Goal: Use online tool/utility

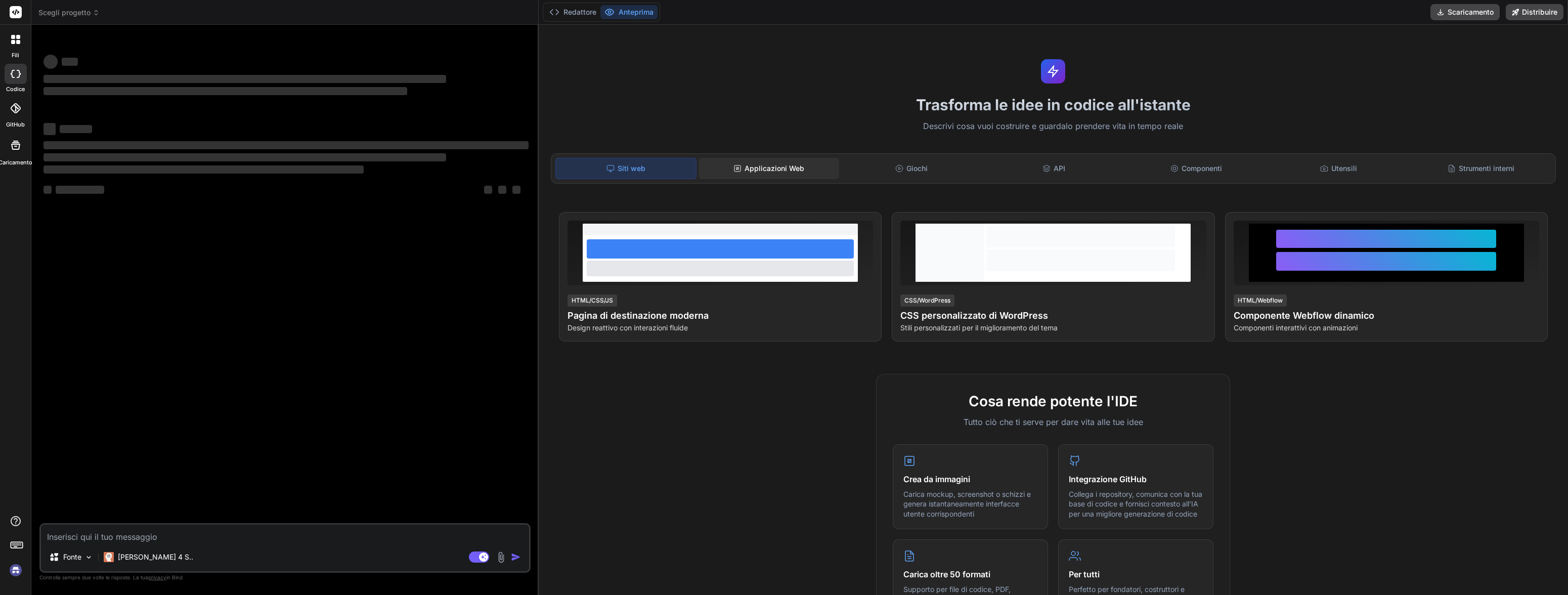
click at [772, 164] on font "Applicazioni Web" at bounding box center [774, 168] width 60 height 9
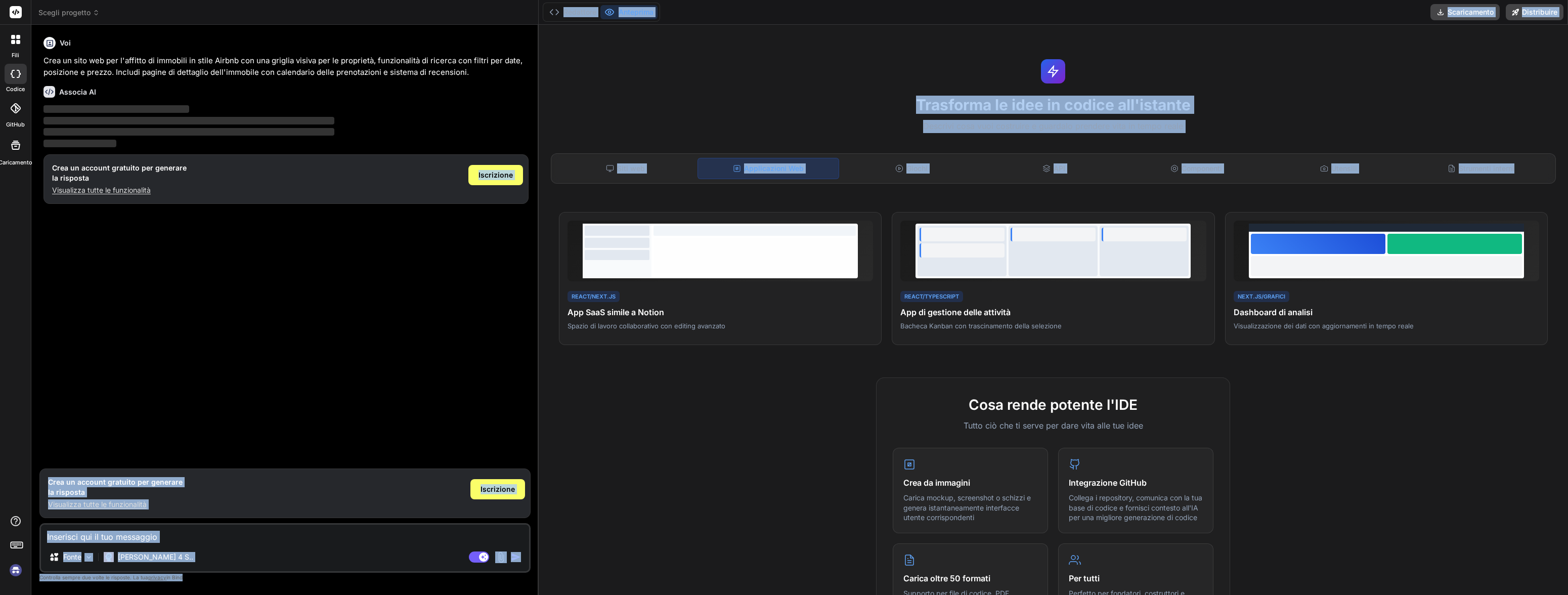
drag, startPoint x: 719, startPoint y: 272, endPoint x: 334, endPoint y: 270, distance: 385.0
click at [292, 276] on div "Scegli progetto Created with Pixso. Associa AI Ricerca sul Web Created with Pix…" at bounding box center [800, 297] width 1536 height 595
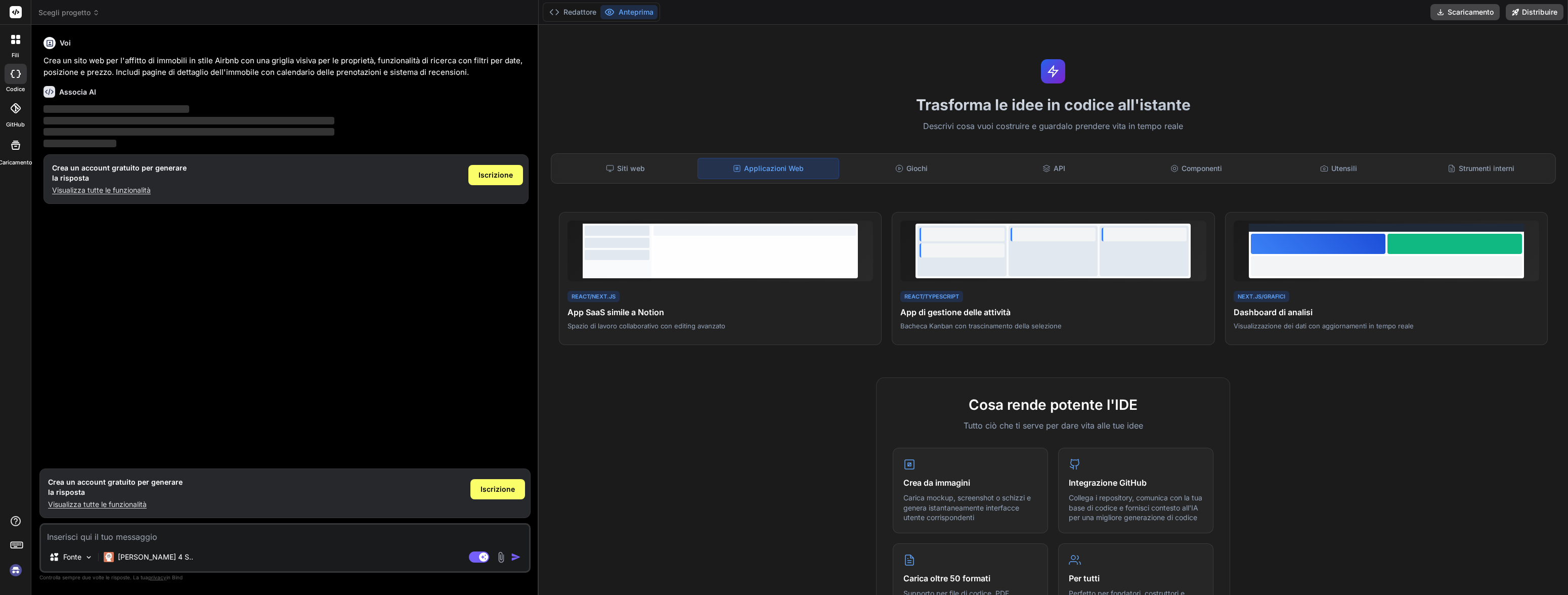
click at [769, 256] on div at bounding box center [755, 255] width 202 height 35
click at [16, 43] on icon at bounding box center [15, 39] width 9 height 9
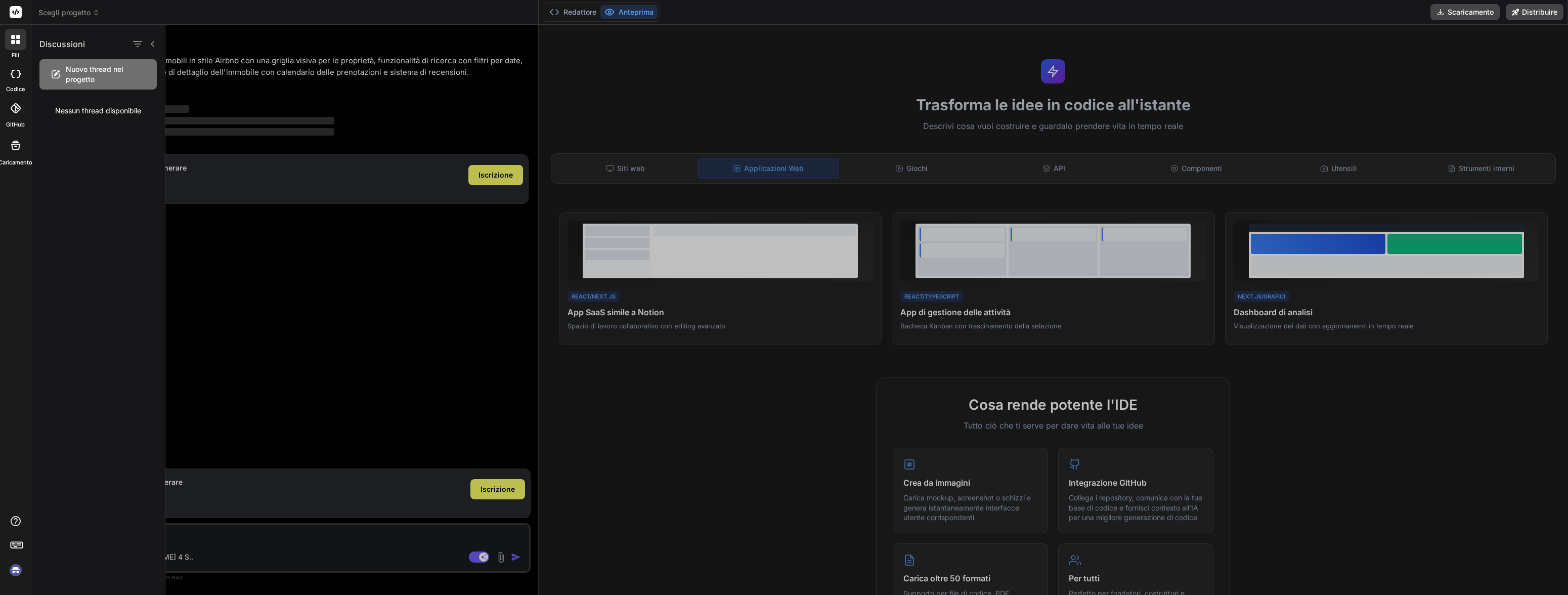
click at [19, 71] on icon at bounding box center [15, 74] width 10 height 8
type textarea "x"
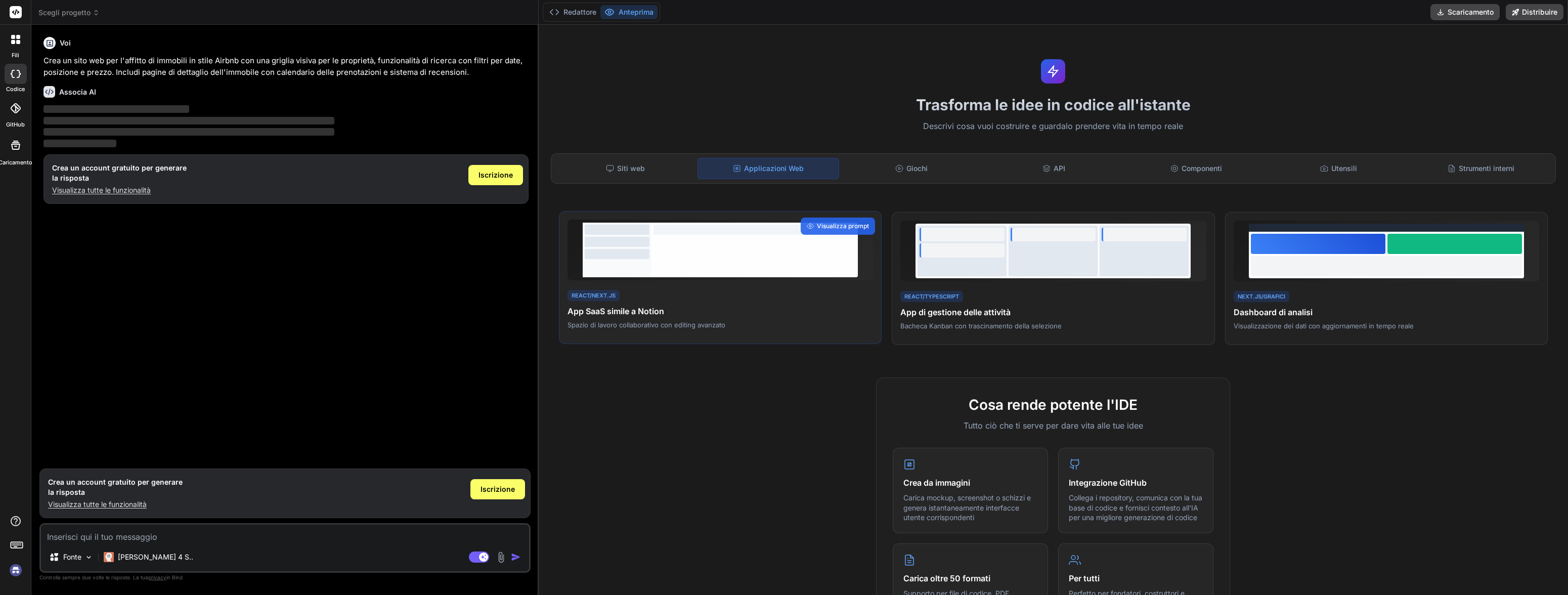
click at [750, 270] on div at bounding box center [755, 255] width 202 height 35
click at [825, 223] on font "Visualizza prompt" at bounding box center [843, 226] width 52 height 7
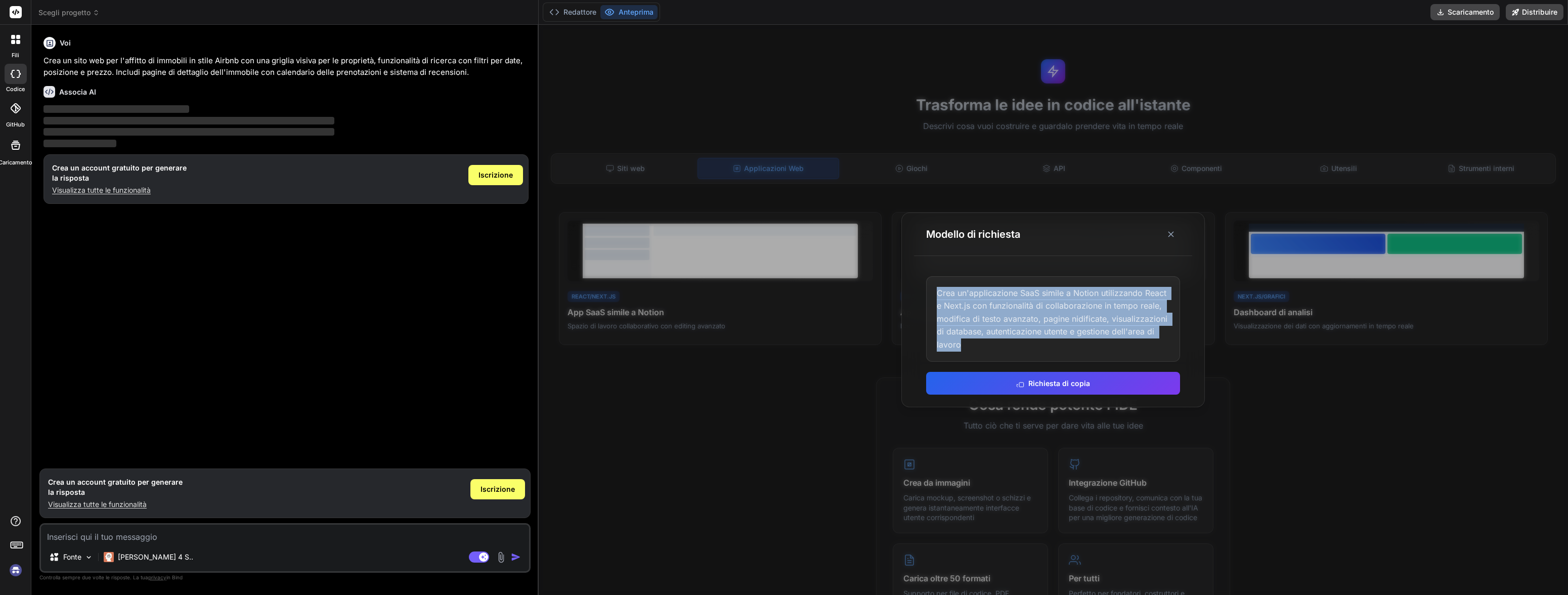
drag, startPoint x: 937, startPoint y: 292, endPoint x: 984, endPoint y: 319, distance: 54.2
click at [1021, 357] on div "Crea un'applicazione SaaS simile a Notion utilizzando React e Next.js con funzi…" at bounding box center [1053, 319] width 254 height 86
copy font "Crea un'applicazione SaaS simile a Notion utilizzando React e Next.js con funzi…"
click at [1175, 233] on icon at bounding box center [1171, 234] width 10 height 10
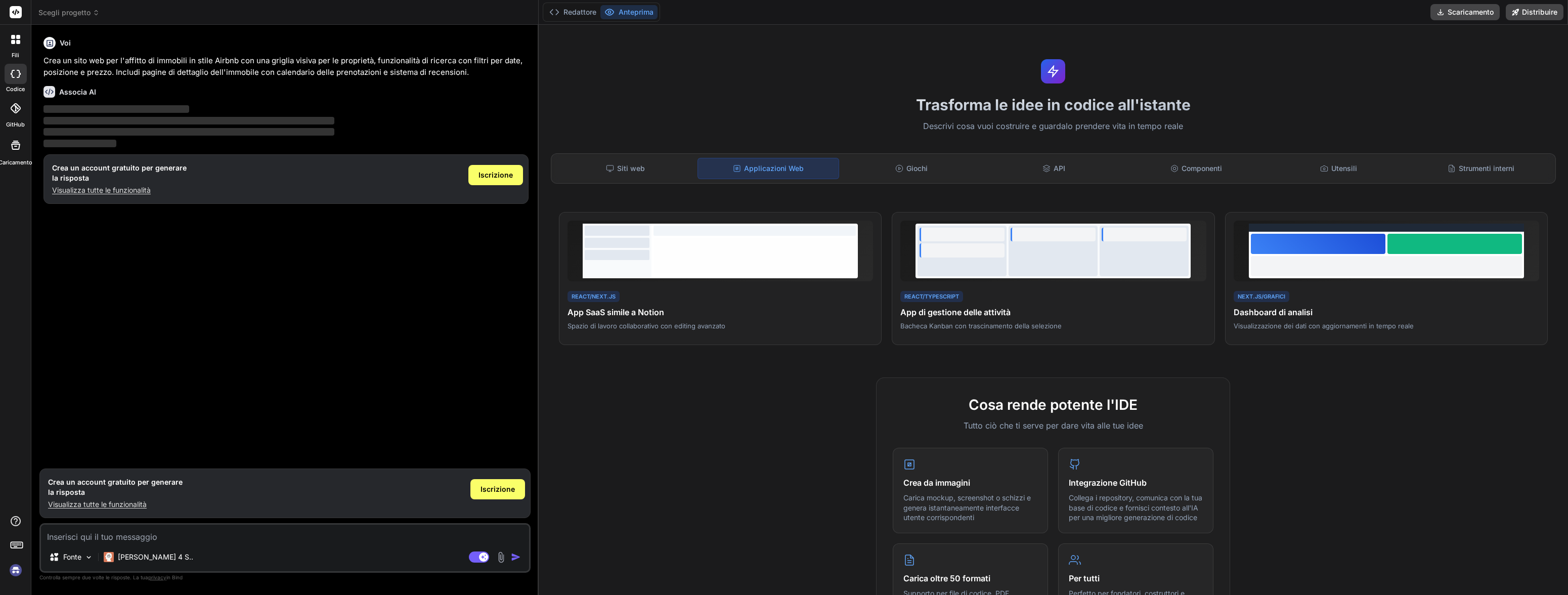
click at [127, 202] on div "Crea un account gratuito per generare la risposta Visualizza tutte le funzional…" at bounding box center [285, 178] width 485 height 49
drag, startPoint x: 120, startPoint y: 232, endPoint x: 102, endPoint y: 131, distance: 102.6
click at [119, 221] on div "Voi Crea un sito web per l'affitto di immobili in stile Airbnb con una griglia …" at bounding box center [286, 248] width 489 height 431
click at [97, 118] on p "‌" at bounding box center [285, 121] width 485 height 12
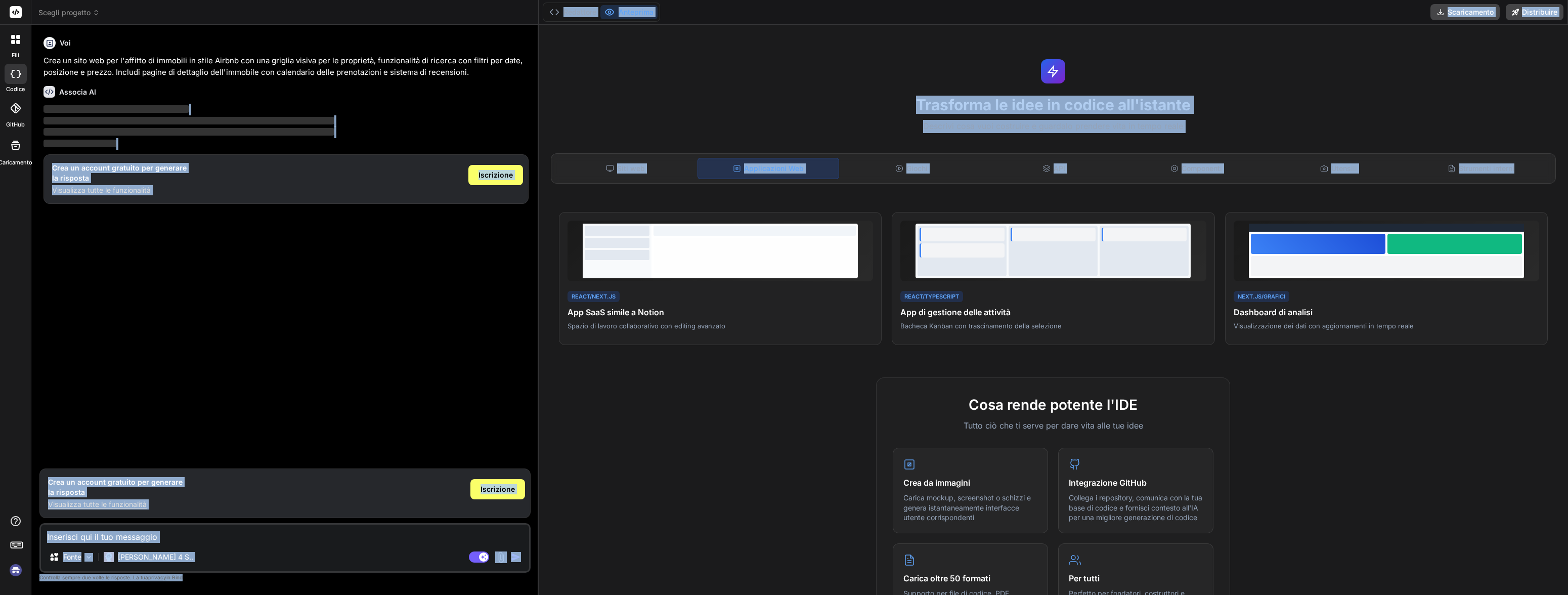
drag, startPoint x: 706, startPoint y: 196, endPoint x: 436, endPoint y: 235, distance: 272.8
click at [133, 110] on div "Scegli progetto Created with Pixso. Associa AI Ricerca sul Web Created with Pix…" at bounding box center [800, 297] width 1536 height 595
drag, startPoint x: 775, startPoint y: 310, endPoint x: 363, endPoint y: 107, distance: 459.3
click at [373, 132] on div "Scegli progetto Created with Pixso. Associa AI Ricerca sul Web Created with Pix…" at bounding box center [800, 297] width 1536 height 595
click at [618, 12] on button "Anteprima" at bounding box center [629, 12] width 57 height 14
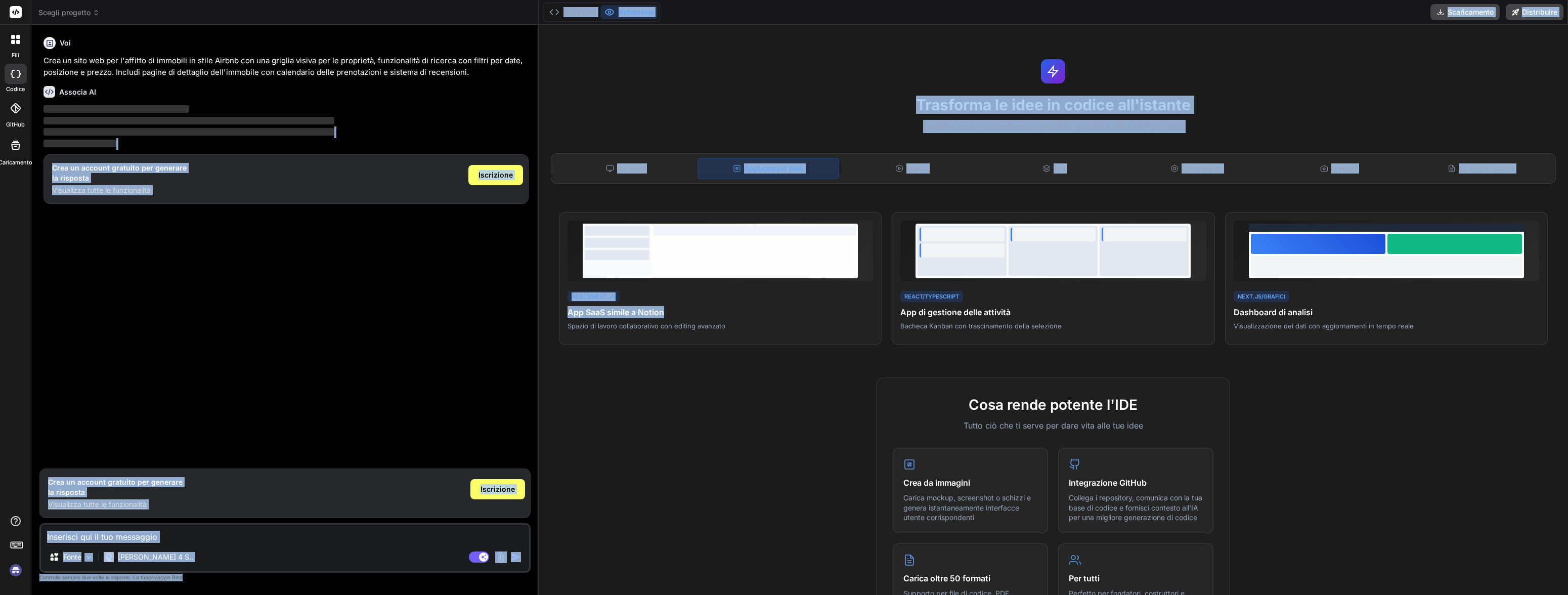
click at [639, 8] on font "Anteprima" at bounding box center [635, 12] width 35 height 9
